Goal: Information Seeking & Learning: Learn about a topic

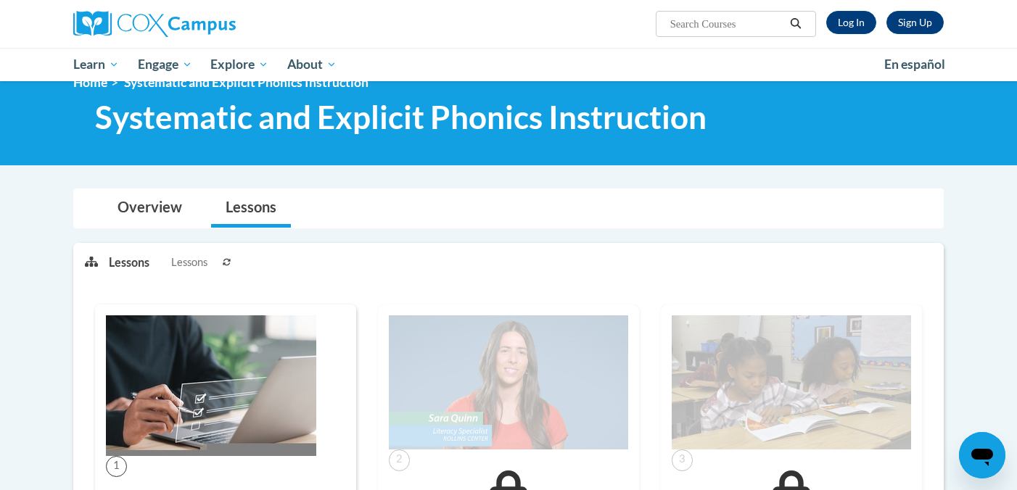
scroll to position [23, 0]
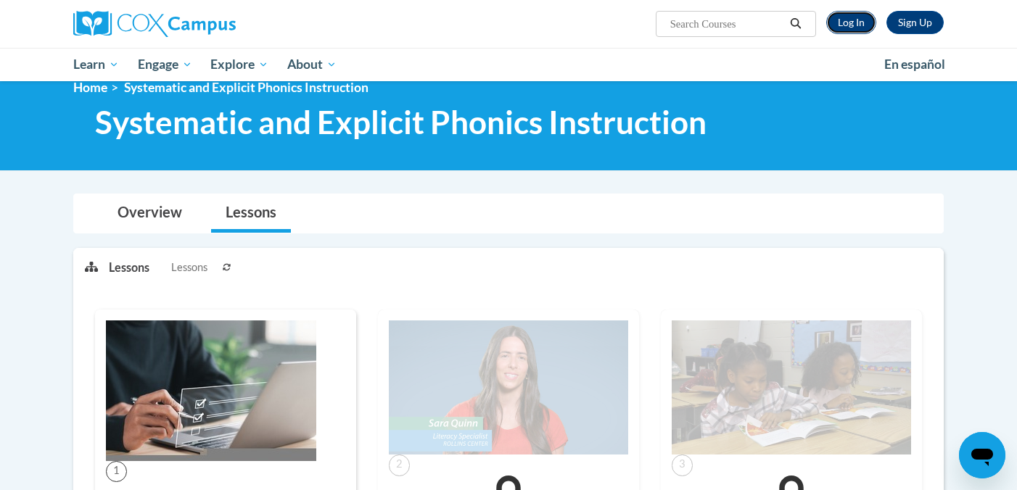
click at [843, 23] on link "Log In" at bounding box center [851, 22] width 50 height 23
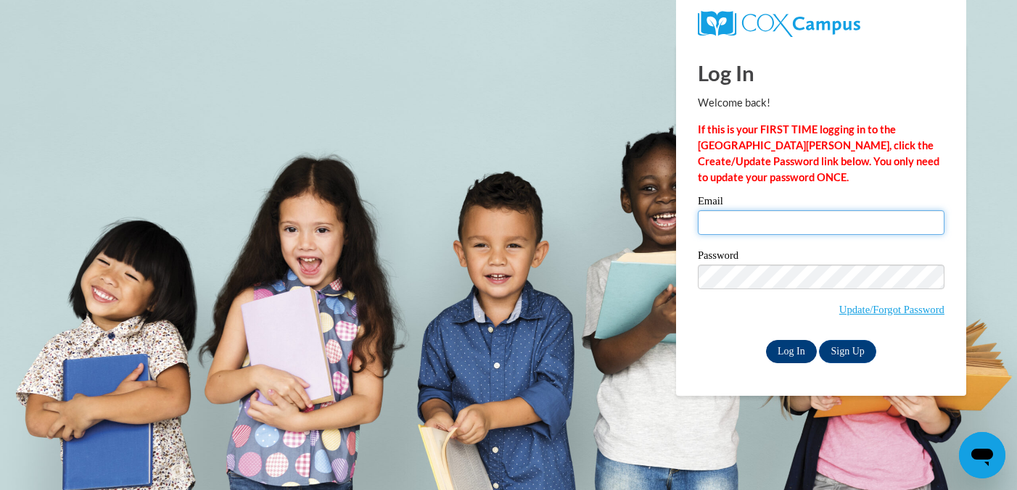
type input "kecoff@waukesha.k12.wi.us"
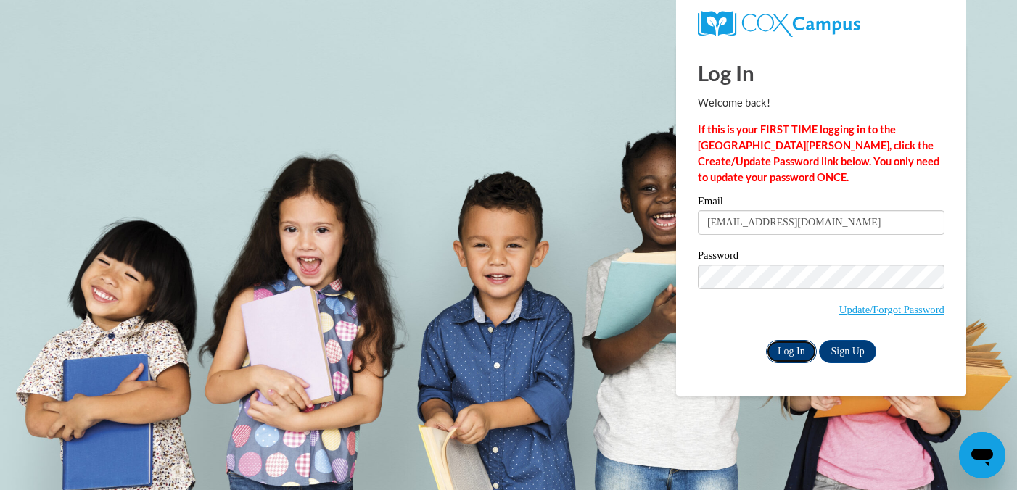
click at [785, 350] on input "Log In" at bounding box center [791, 351] width 51 height 23
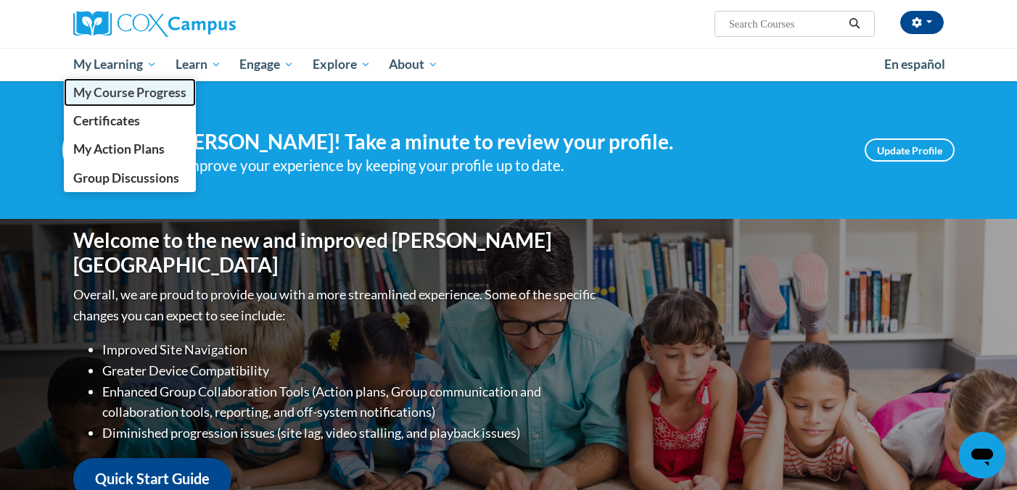
click at [145, 91] on span "My Course Progress" at bounding box center [129, 92] width 113 height 15
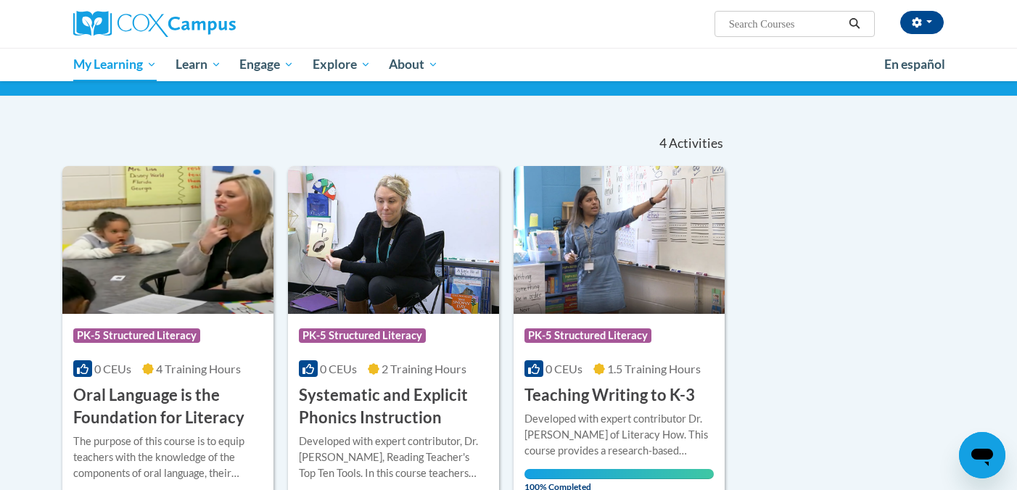
scroll to position [95, 0]
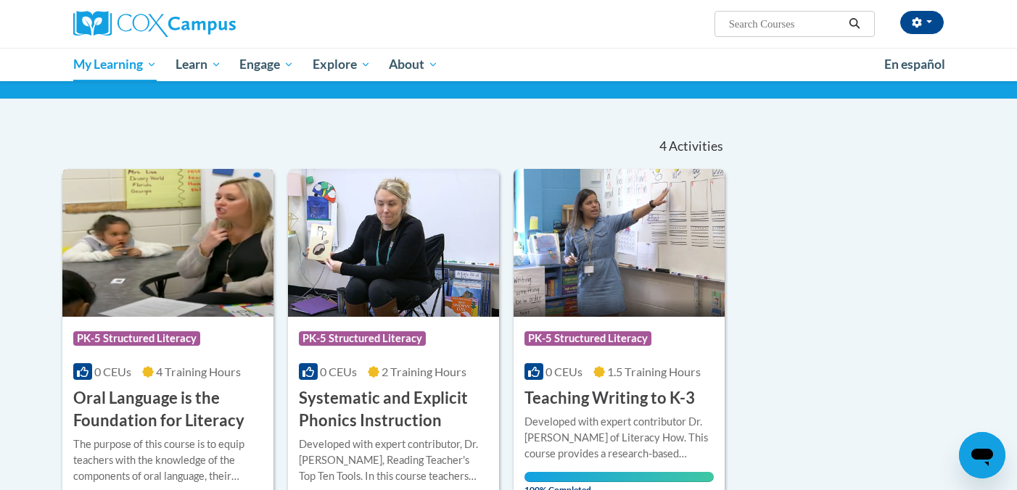
click at [215, 251] on img at bounding box center [167, 243] width 211 height 148
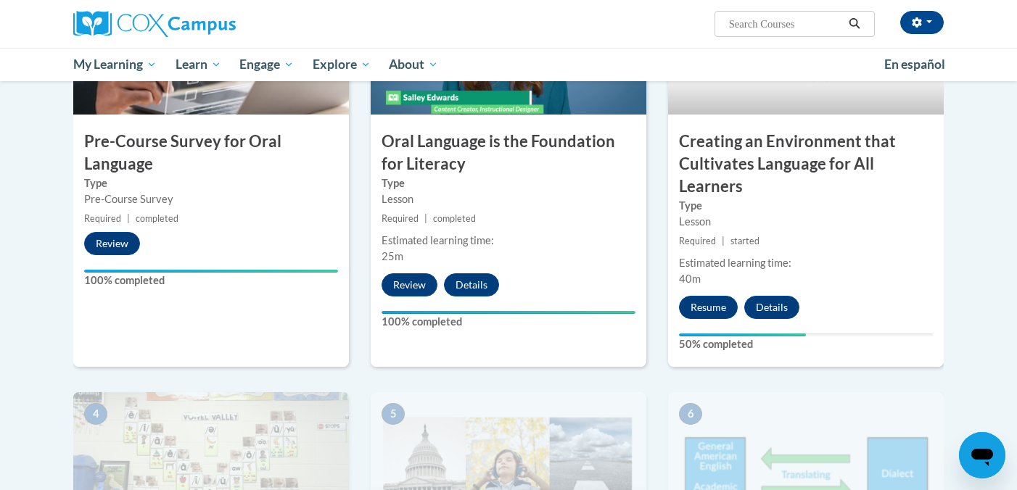
scroll to position [421, 0]
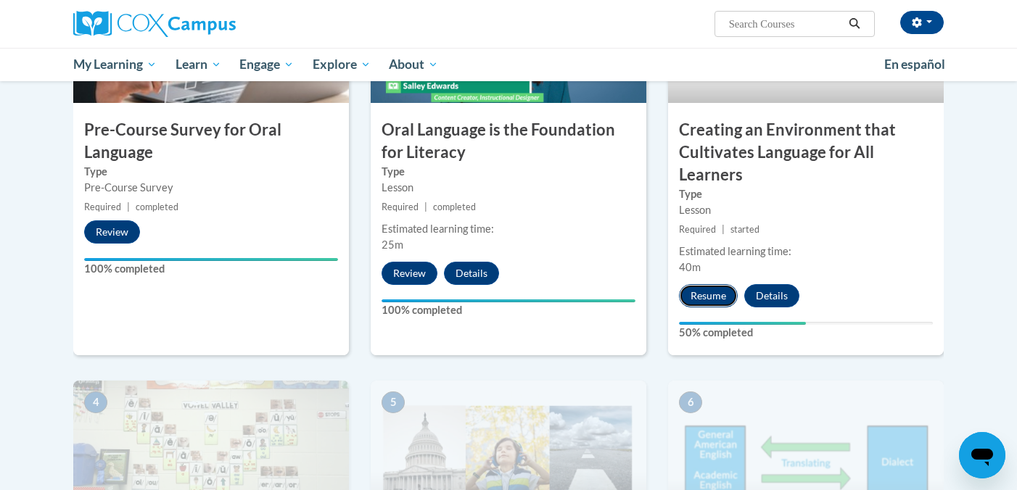
click at [698, 302] on button "Resume" at bounding box center [708, 295] width 59 height 23
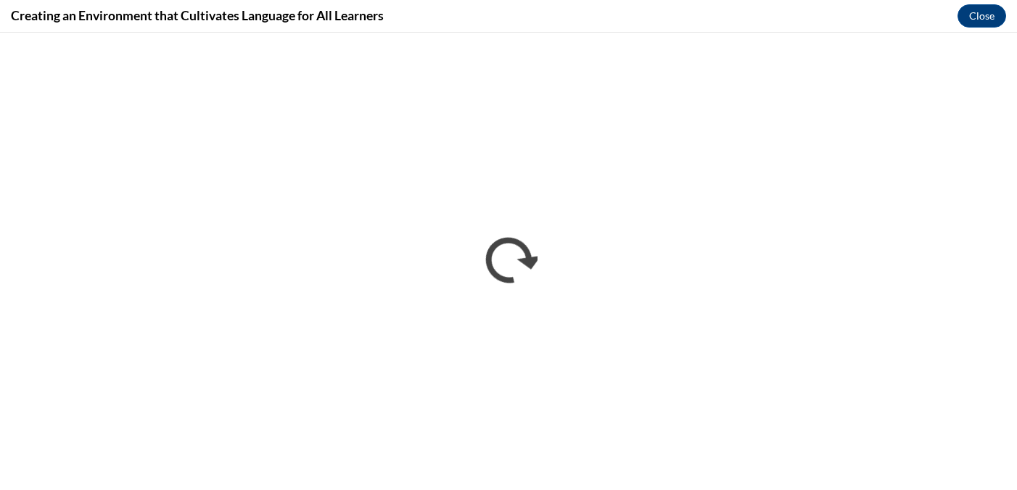
scroll to position [0, 0]
